Goal: Task Accomplishment & Management: Complete application form

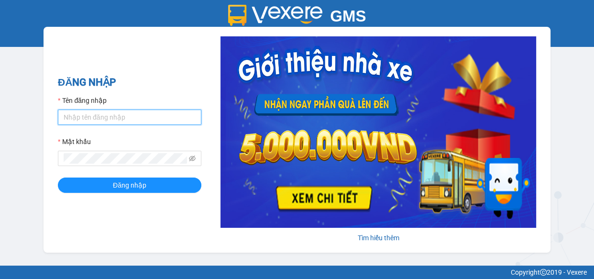
click at [92, 117] on input "Tên đăng nhập" at bounding box center [129, 116] width 143 height 15
type input "anh1.giaphuc"
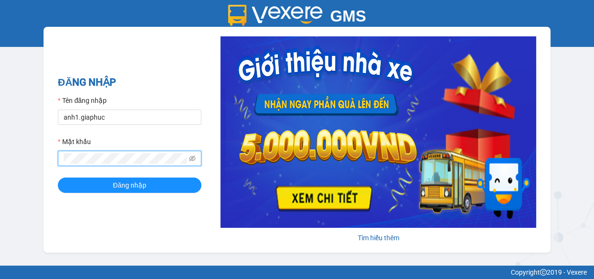
click at [58, 177] on button "Đăng nhập" at bounding box center [129, 184] width 143 height 15
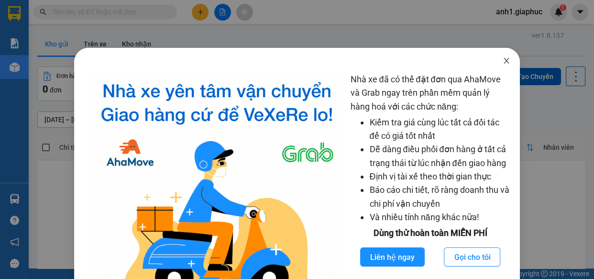
click at [503, 59] on icon "close" at bounding box center [505, 61] width 5 height 6
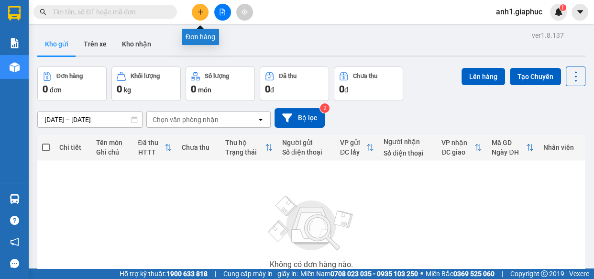
click at [197, 12] on icon "plus" at bounding box center [199, 11] width 5 height 0
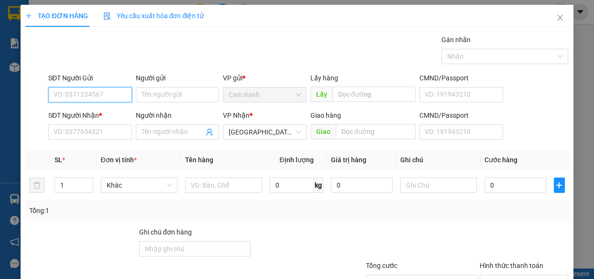
drag, startPoint x: 81, startPoint y: 96, endPoint x: 76, endPoint y: 96, distance: 5.3
click at [81, 96] on input "SĐT Người Gửi" at bounding box center [90, 94] width 84 height 15
click at [73, 94] on input "SĐT Người Gửi" at bounding box center [90, 94] width 84 height 15
type input "0966948940"
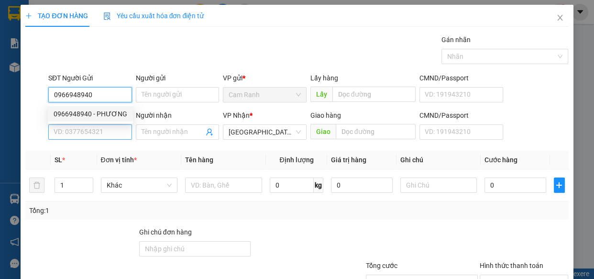
drag, startPoint x: 94, startPoint y: 112, endPoint x: 90, endPoint y: 129, distance: 17.3
click at [94, 113] on div "0966948940 - PHƯƠNG" at bounding box center [91, 114] width 74 height 11
type input "PHƯƠNG"
type input "0966948940"
click at [90, 129] on input "SĐT Người Nhận *" at bounding box center [90, 131] width 84 height 15
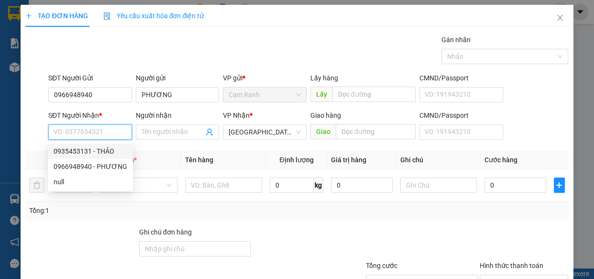
click at [77, 131] on input "SĐT Người Nhận *" at bounding box center [90, 131] width 84 height 15
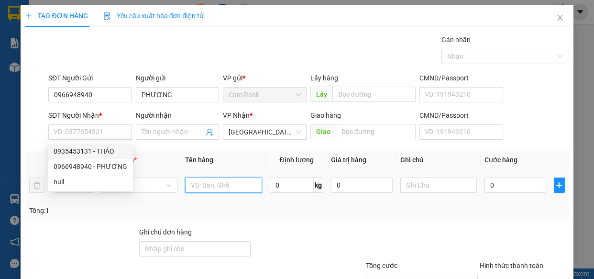
click at [226, 186] on input "text" at bounding box center [223, 184] width 77 height 15
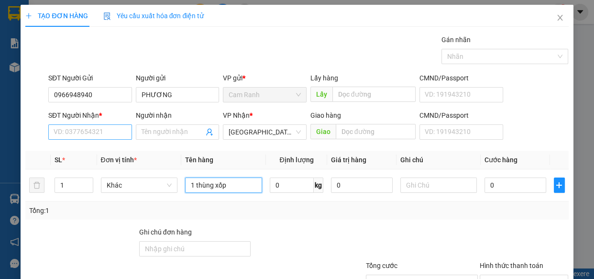
type input "1 thùng xốp"
click at [66, 127] on input "SĐT Người Nhận *" at bounding box center [90, 131] width 84 height 15
type input "0962464085"
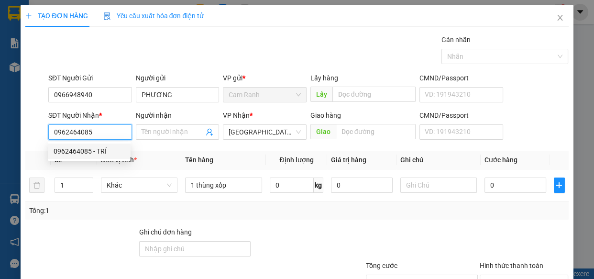
drag, startPoint x: 96, startPoint y: 148, endPoint x: 113, endPoint y: 150, distance: 17.3
click at [99, 148] on div "0962464085 - TRÍ" at bounding box center [89, 151] width 71 height 11
type input "TRÍ"
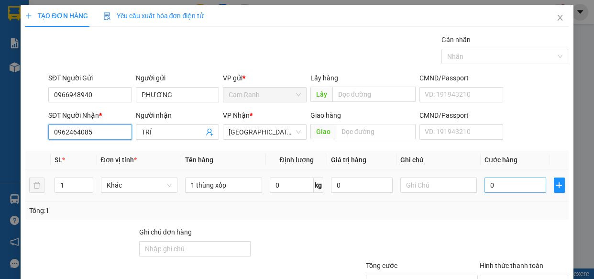
type input "0962464085"
click at [501, 184] on input "0" at bounding box center [515, 184] width 62 height 15
type input "6"
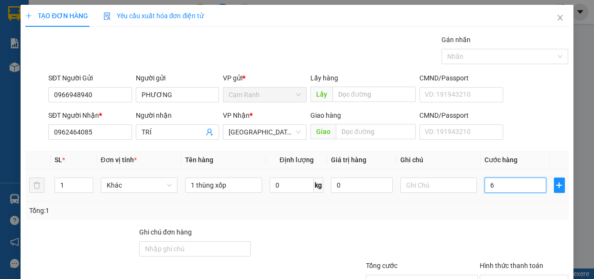
type input "60"
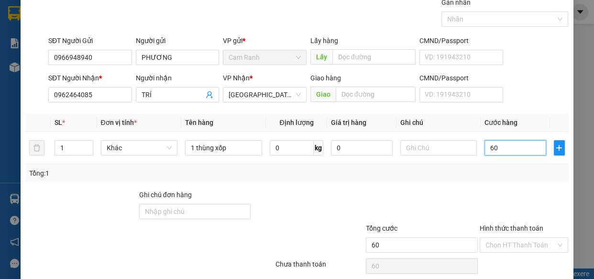
scroll to position [75, 0]
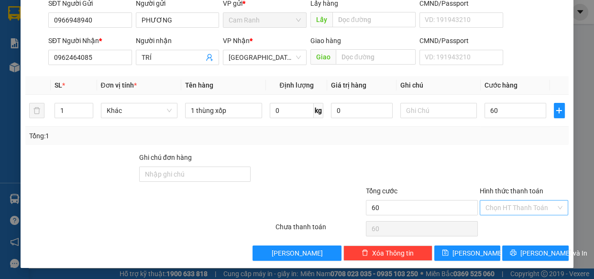
type input "60.000"
click at [497, 208] on input "Hình thức thanh toán" at bounding box center [520, 207] width 71 height 14
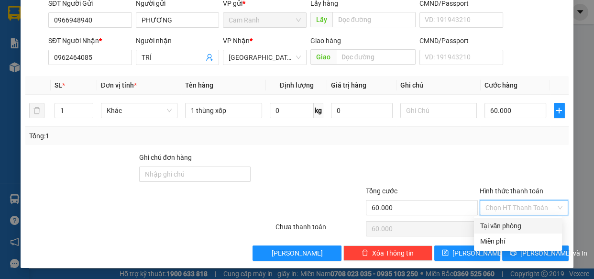
click at [500, 223] on div "Tại văn phòng" at bounding box center [518, 225] width 76 height 11
type input "0"
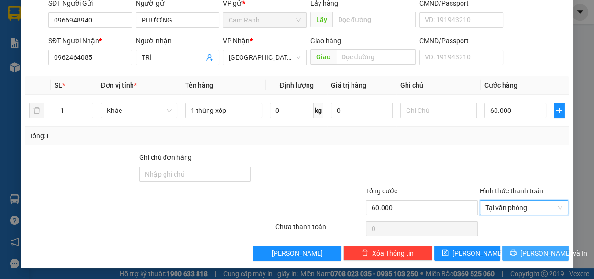
click at [518, 252] on button "[PERSON_NAME] và In" at bounding box center [535, 252] width 66 height 15
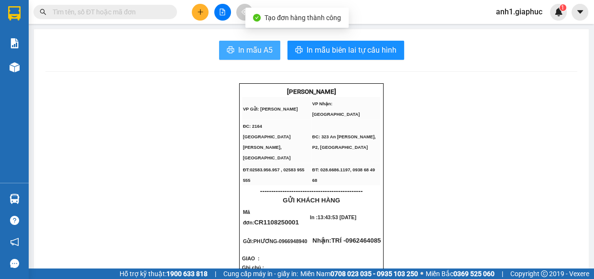
click at [251, 50] on span "In mẫu A5" at bounding box center [255, 50] width 34 height 12
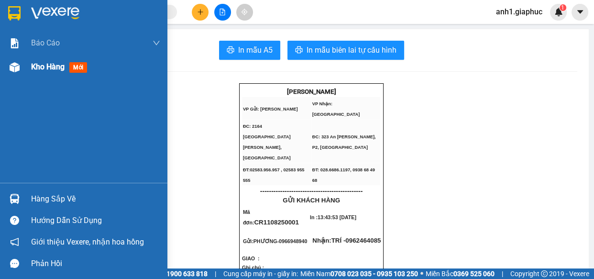
click at [43, 59] on div "Kho hàng mới" at bounding box center [95, 67] width 129 height 24
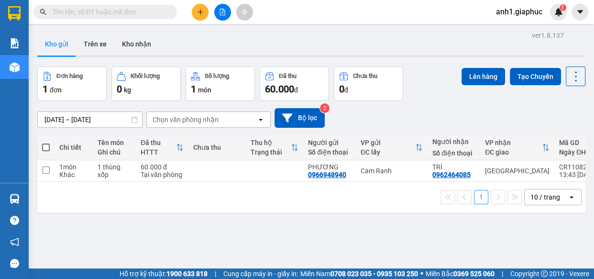
click at [539, 196] on div "10 / trang" at bounding box center [545, 197] width 30 height 10
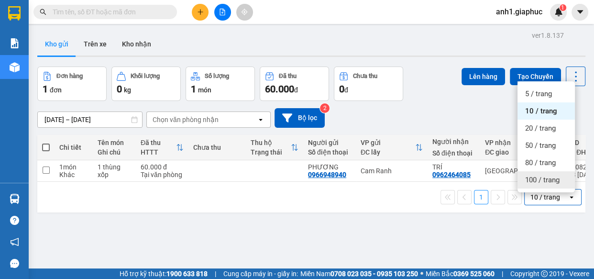
click at [534, 175] on span "100 / trang" at bounding box center [542, 180] width 34 height 10
